Goal: Task Accomplishment & Management: Use online tool/utility

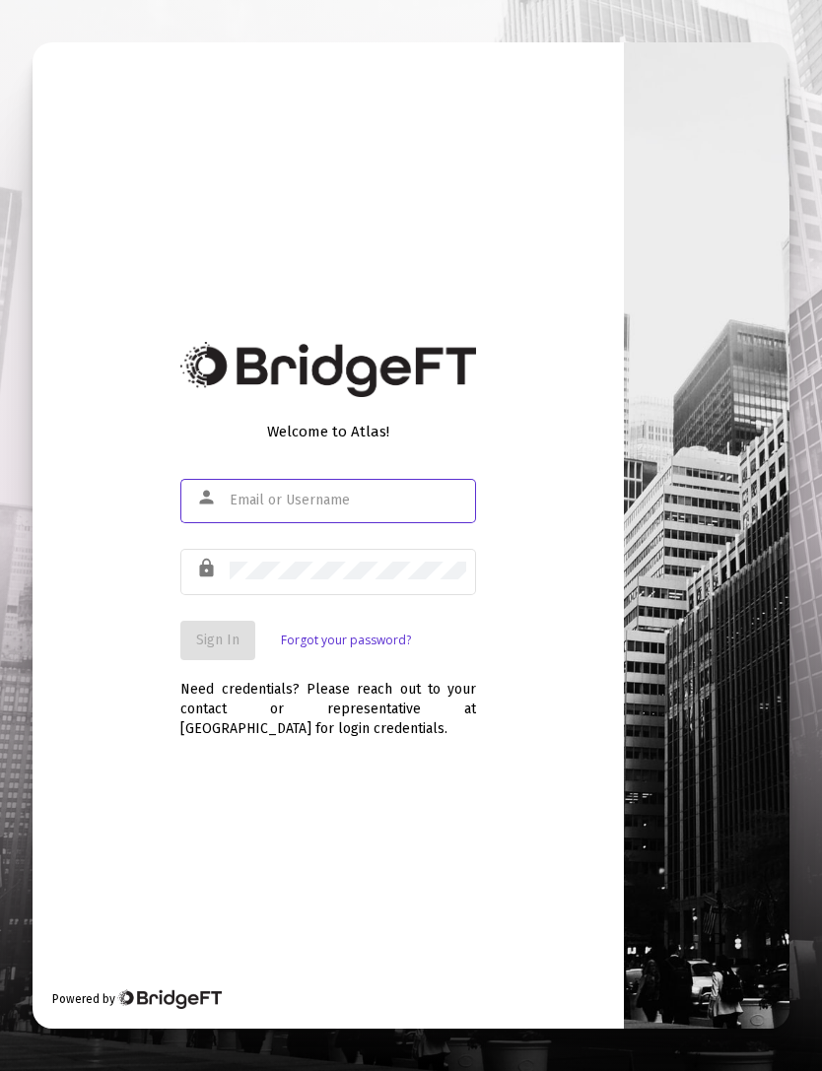
click at [259, 509] on input "text" at bounding box center [348, 501] width 237 height 16
click at [12, 340] on div at bounding box center [411, 535] width 822 height 1071
click at [310, 509] on input "[PERSON_NAME]" at bounding box center [348, 501] width 237 height 16
type input "[PERSON_NAME][EMAIL_ADDRESS][DOMAIN_NAME]"
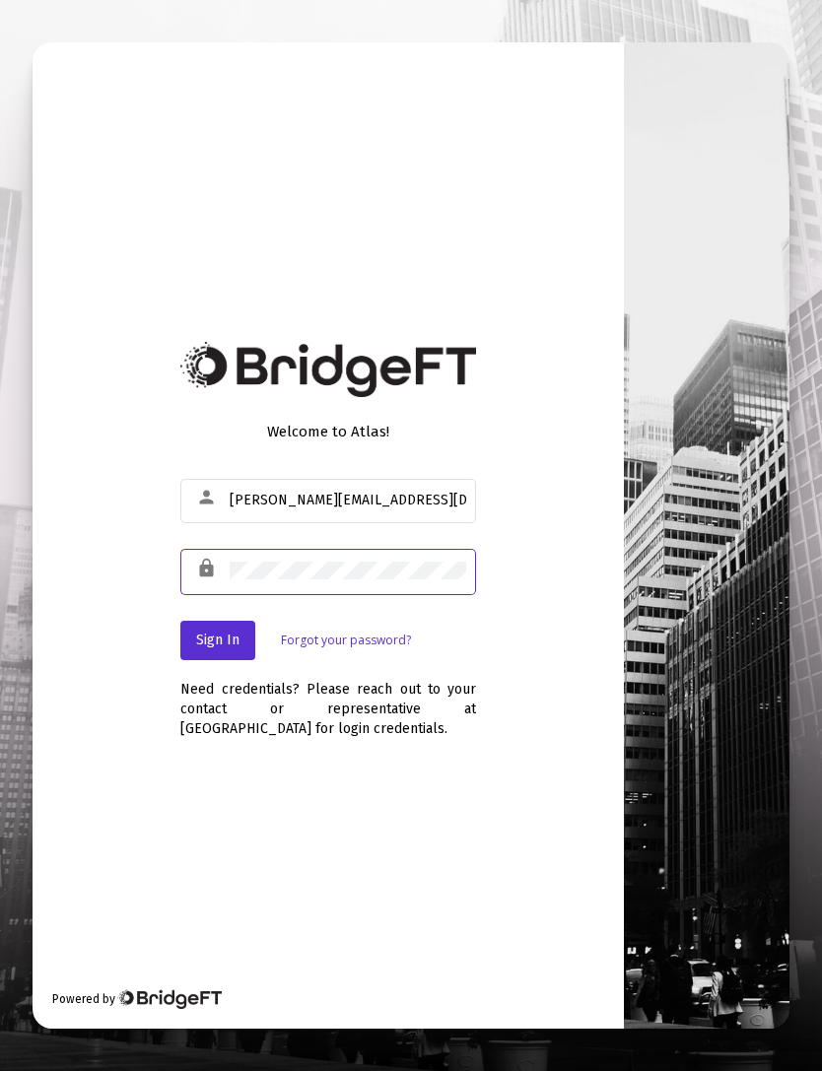
click at [0, 301] on div at bounding box center [411, 535] width 822 height 1071
click at [229, 648] on span "Sign In" at bounding box center [217, 640] width 43 height 17
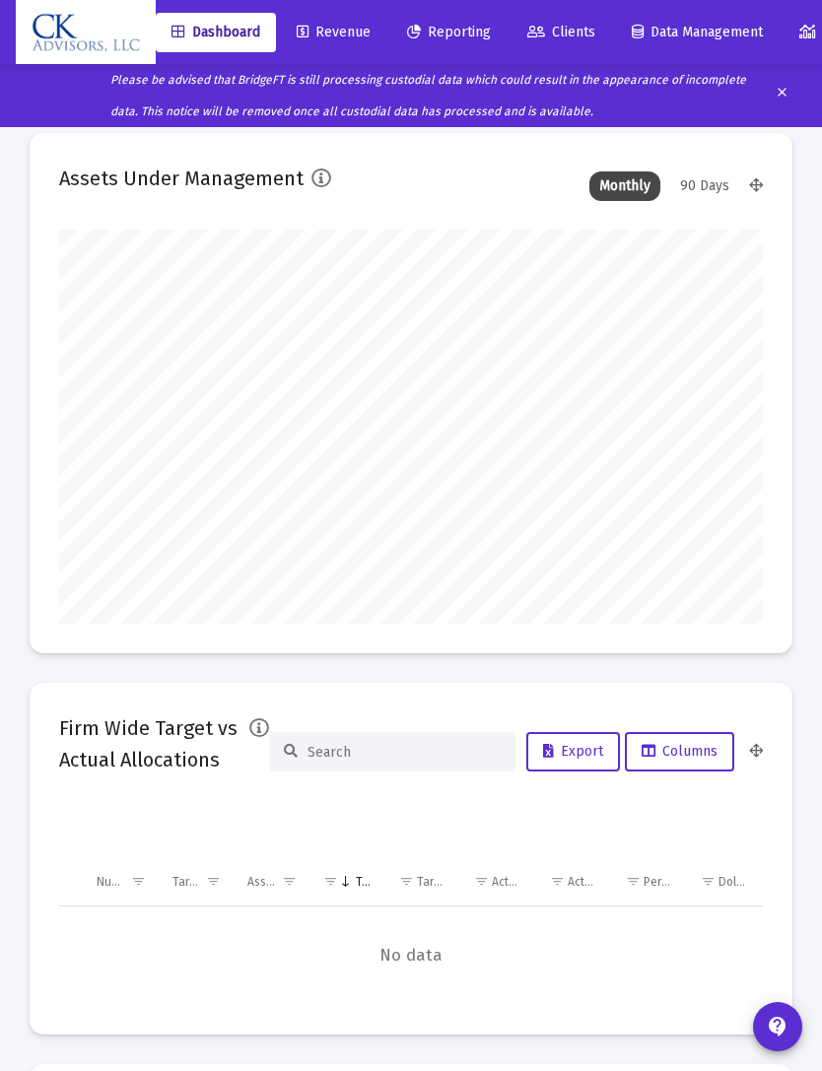
type input "[DATE]"
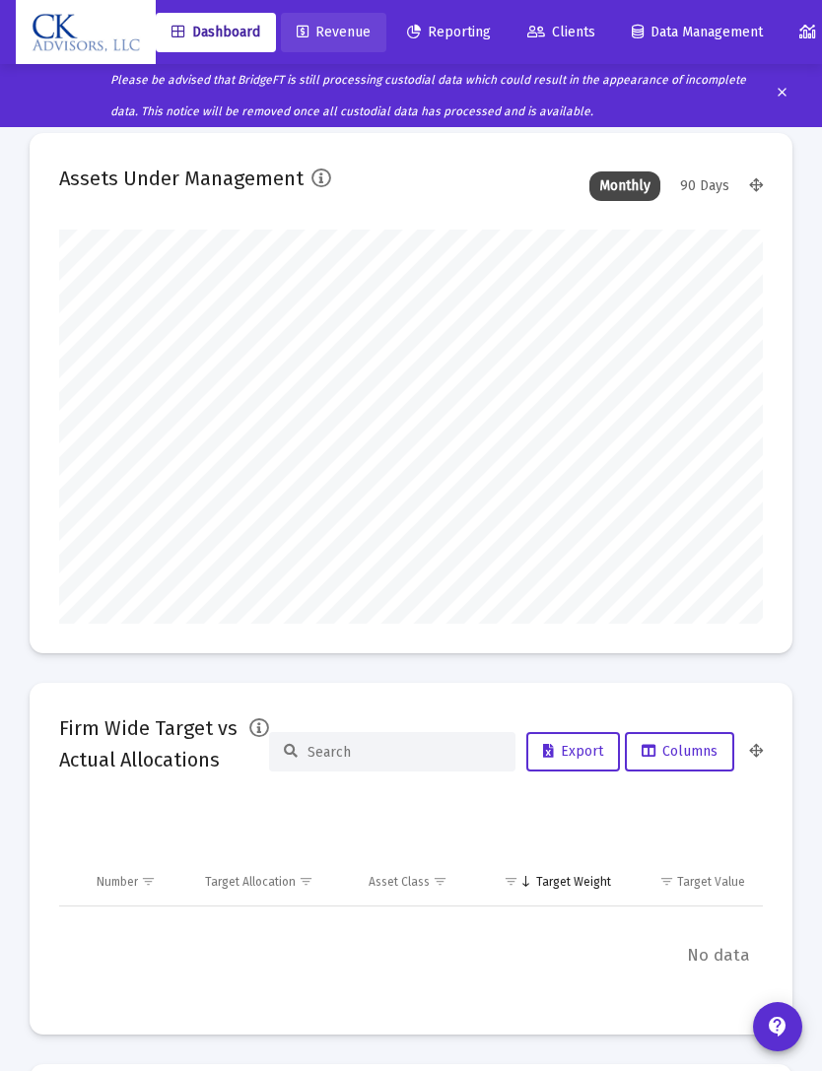
click at [356, 39] on span "Revenue" at bounding box center [334, 32] width 74 height 17
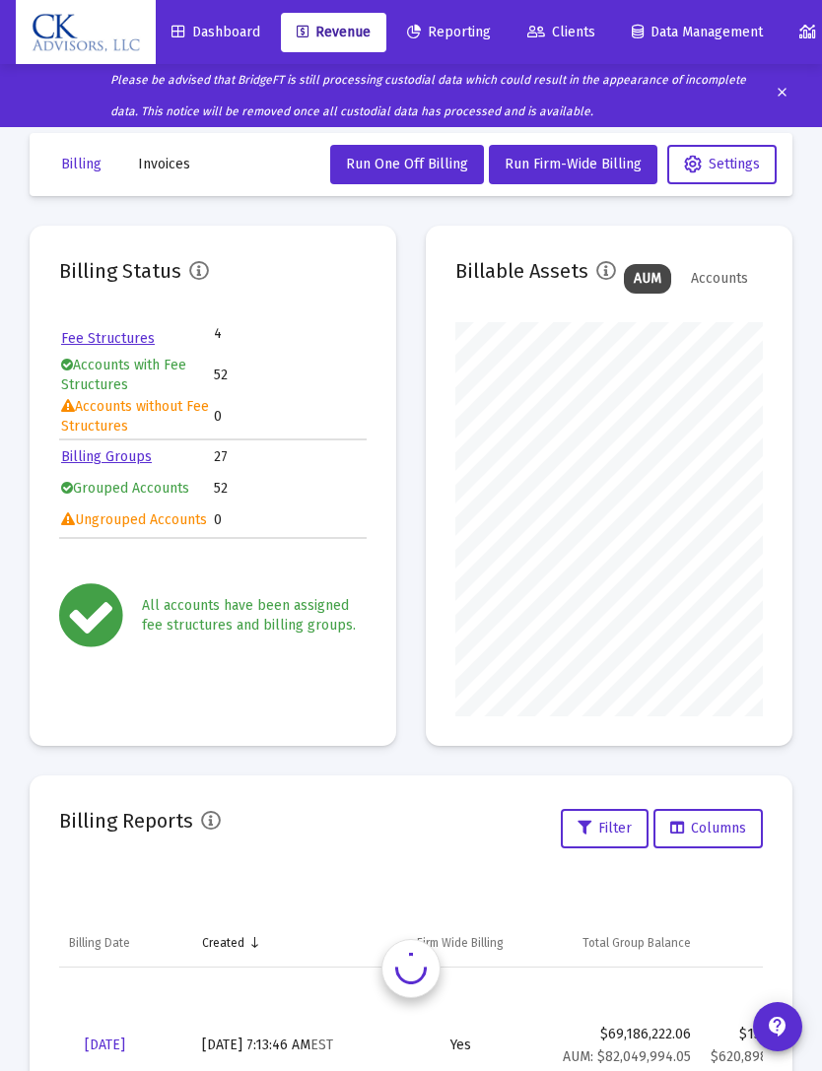
scroll to position [394, 307]
click at [574, 181] on button "Run Firm-Wide Billing" at bounding box center [573, 164] width 169 height 39
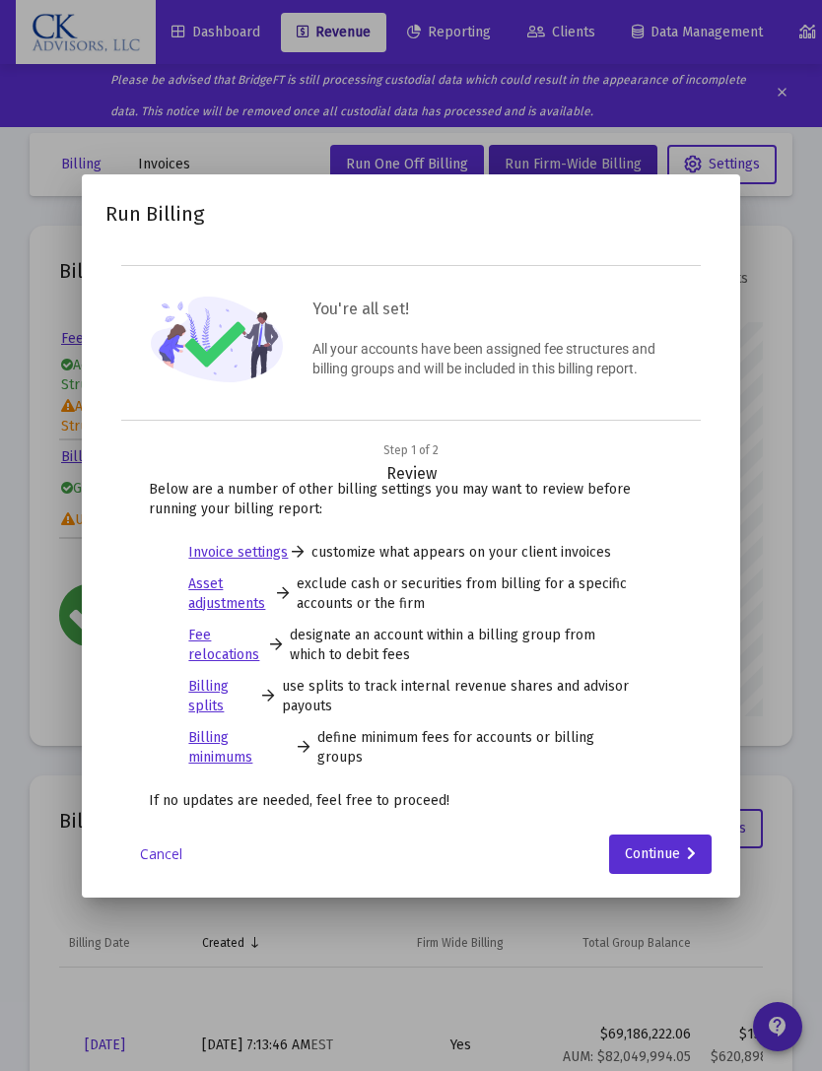
click at [680, 861] on div "Continue" at bounding box center [660, 854] width 71 height 39
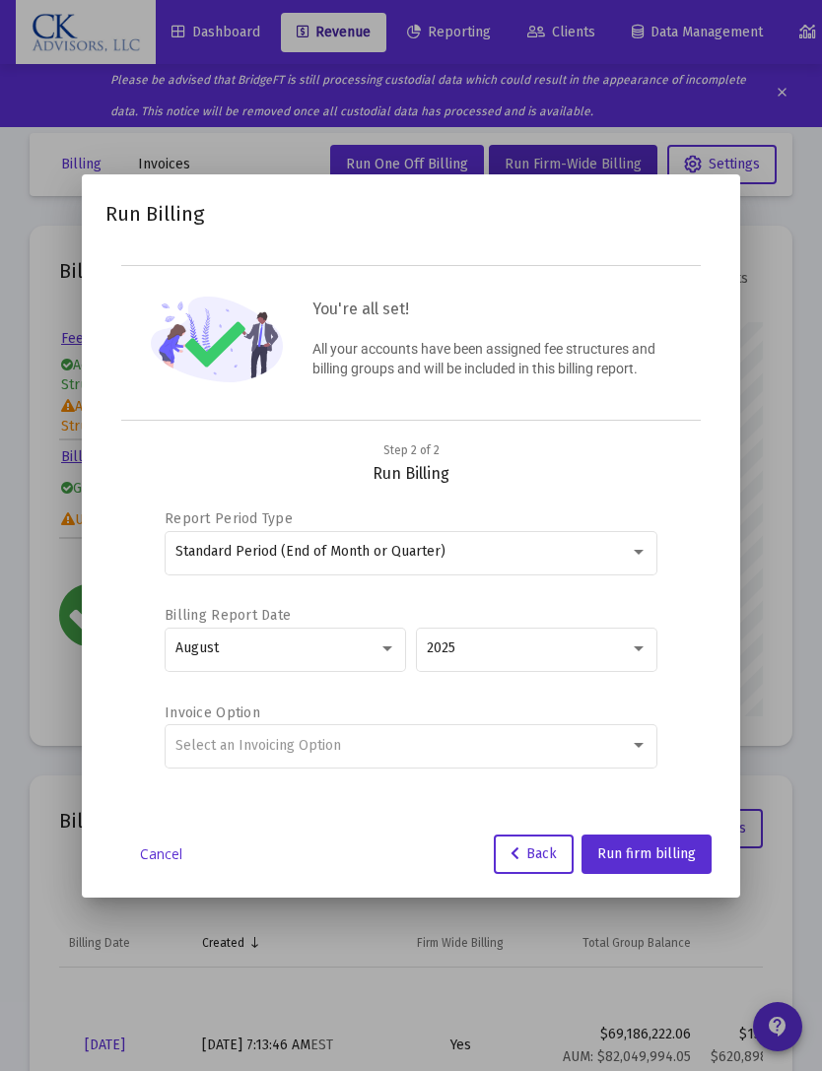
click at [645, 557] on div at bounding box center [639, 552] width 18 height 16
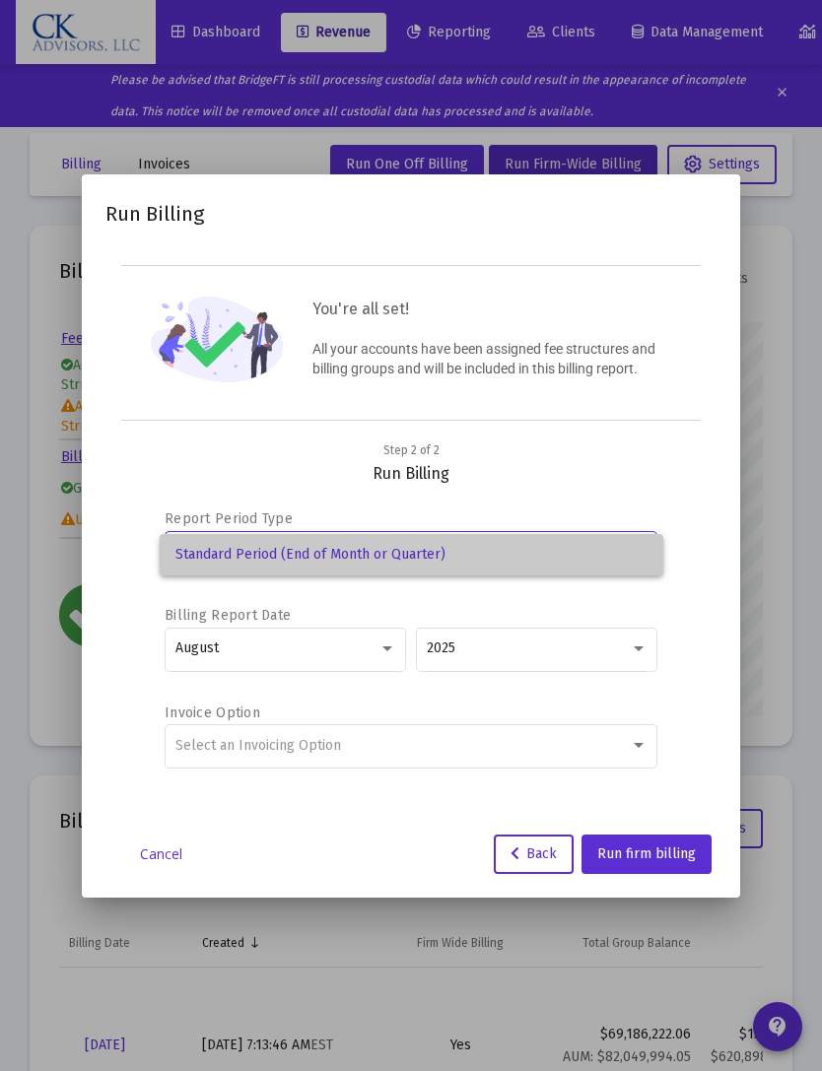
click at [626, 555] on span "Standard Period (End of Month or Quarter)" at bounding box center [411, 554] width 472 height 41
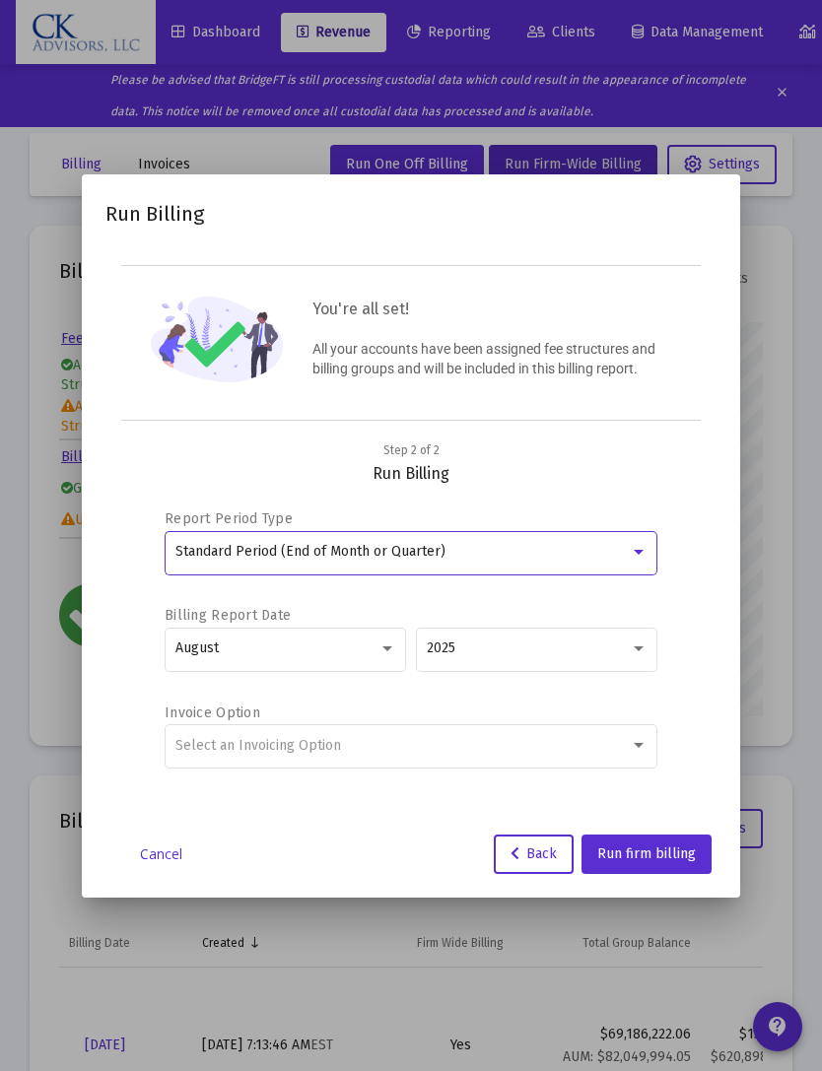
click at [645, 559] on div at bounding box center [639, 552] width 18 height 16
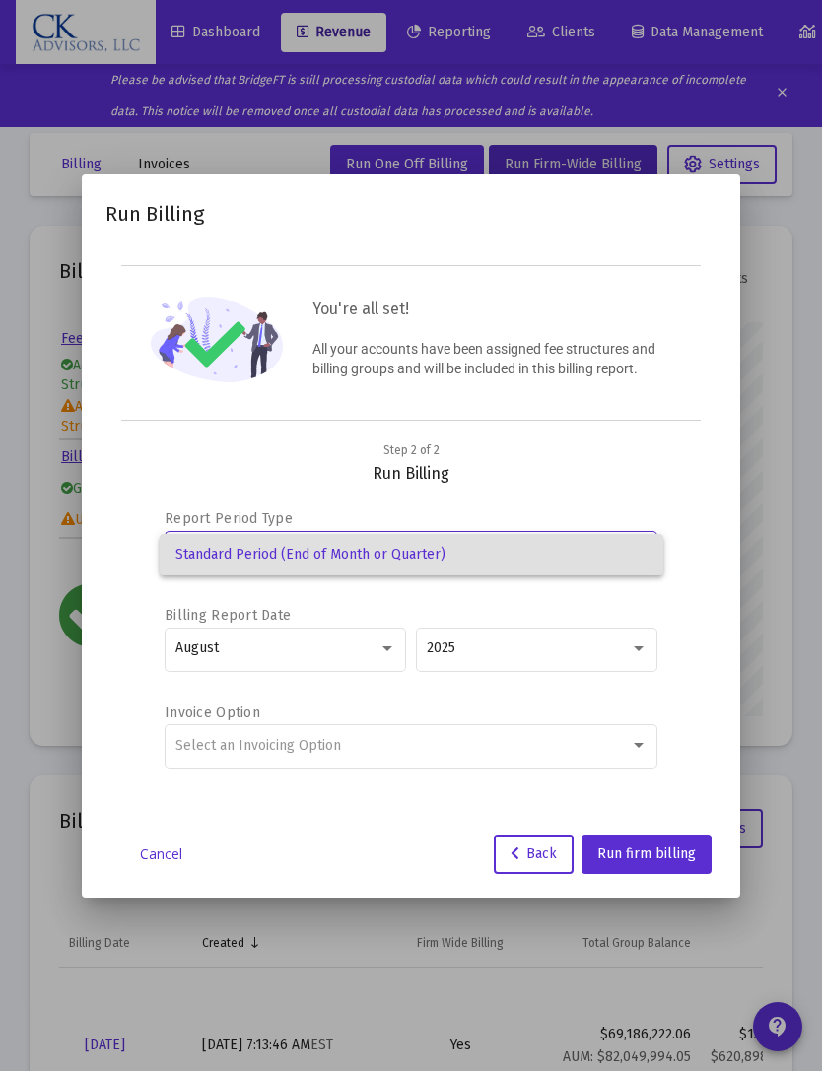
click at [670, 478] on div at bounding box center [411, 535] width 822 height 1071
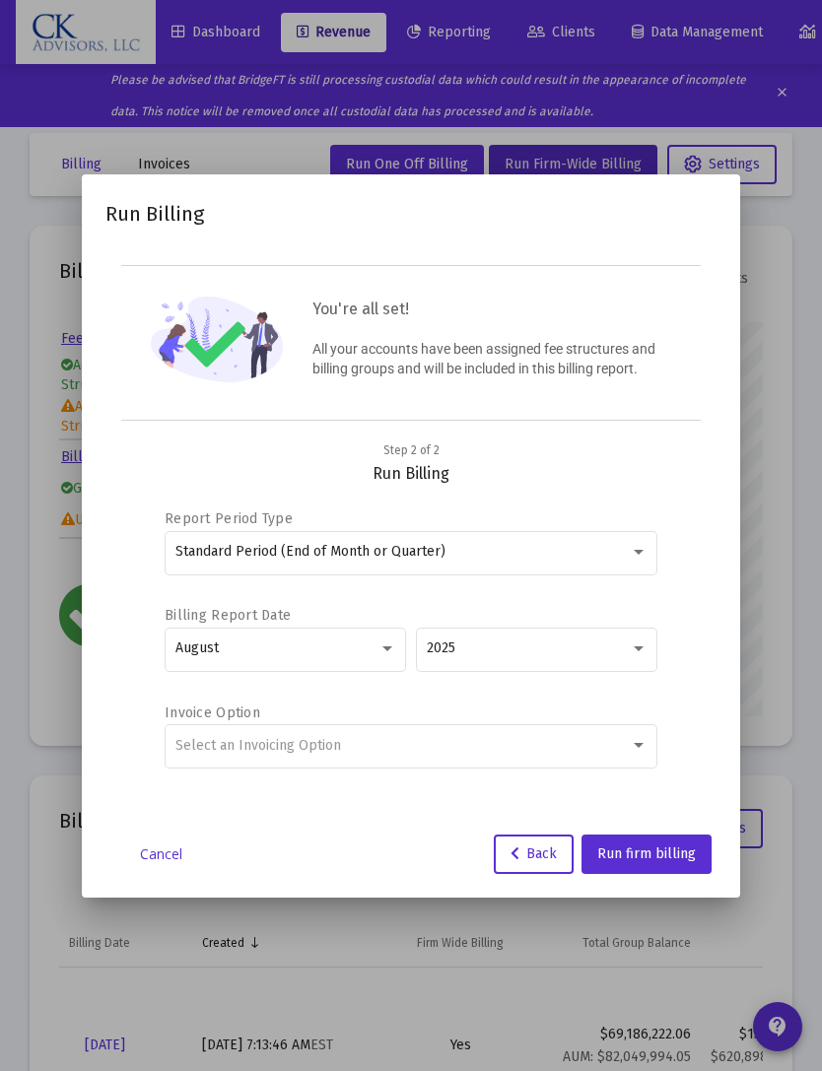
click at [646, 555] on div at bounding box center [639, 552] width 18 height 16
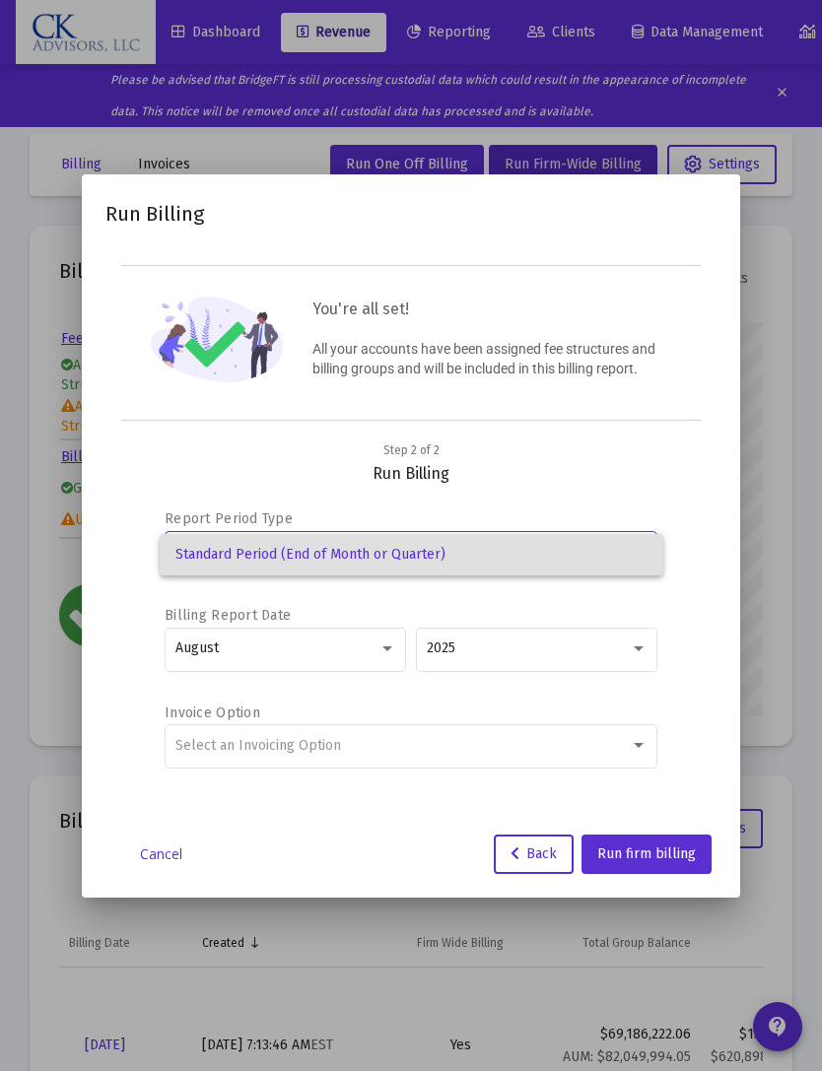
click at [649, 487] on div at bounding box center [411, 535] width 822 height 1071
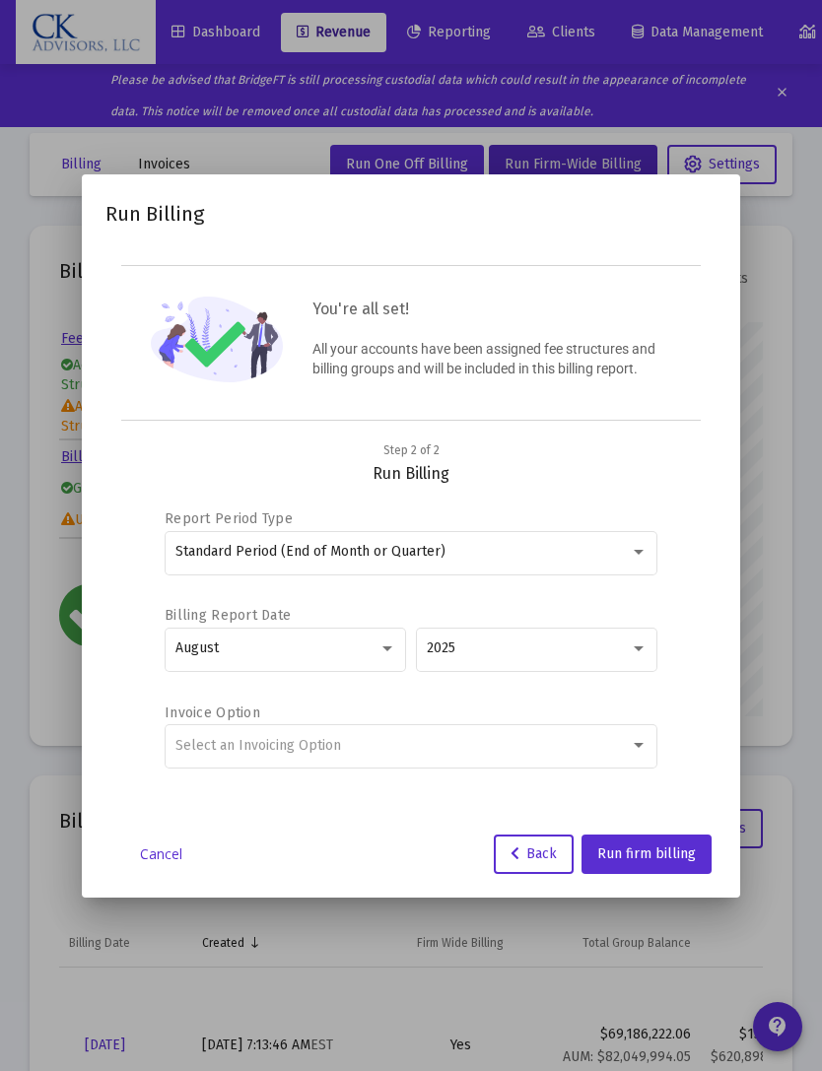
click at [644, 560] on div at bounding box center [639, 552] width 18 height 16
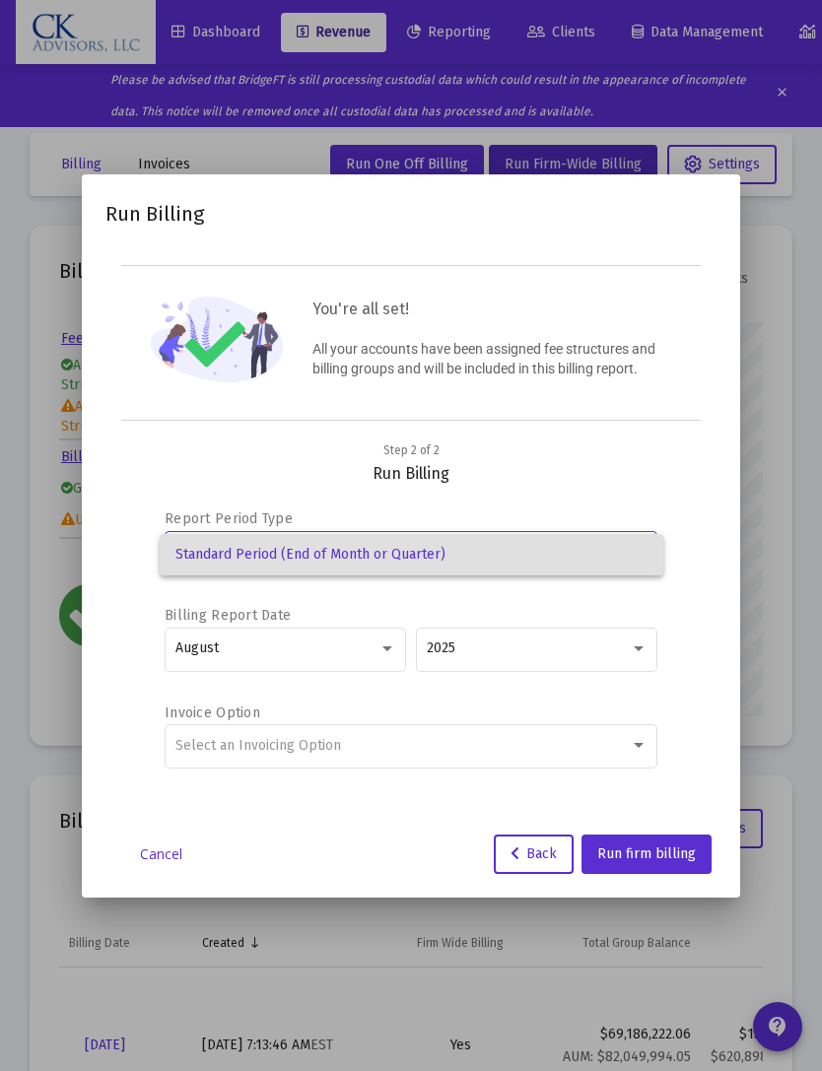
click at [660, 559] on mat-option "Standard Period (End of Month or Quarter)" at bounding box center [412, 554] width 504 height 41
